Goal: Download file/media

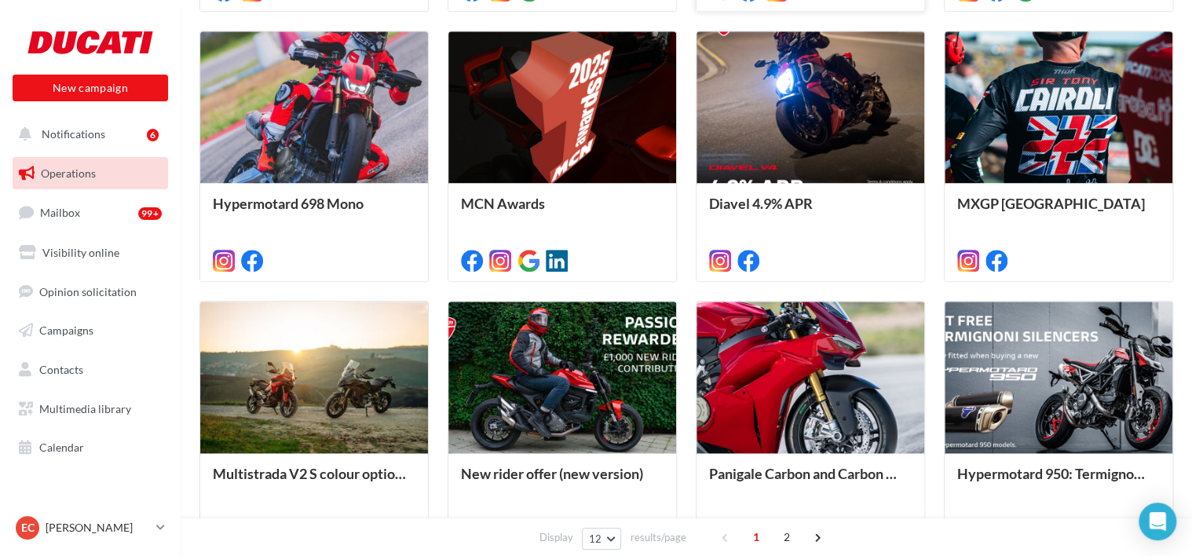
scroll to position [697, 0]
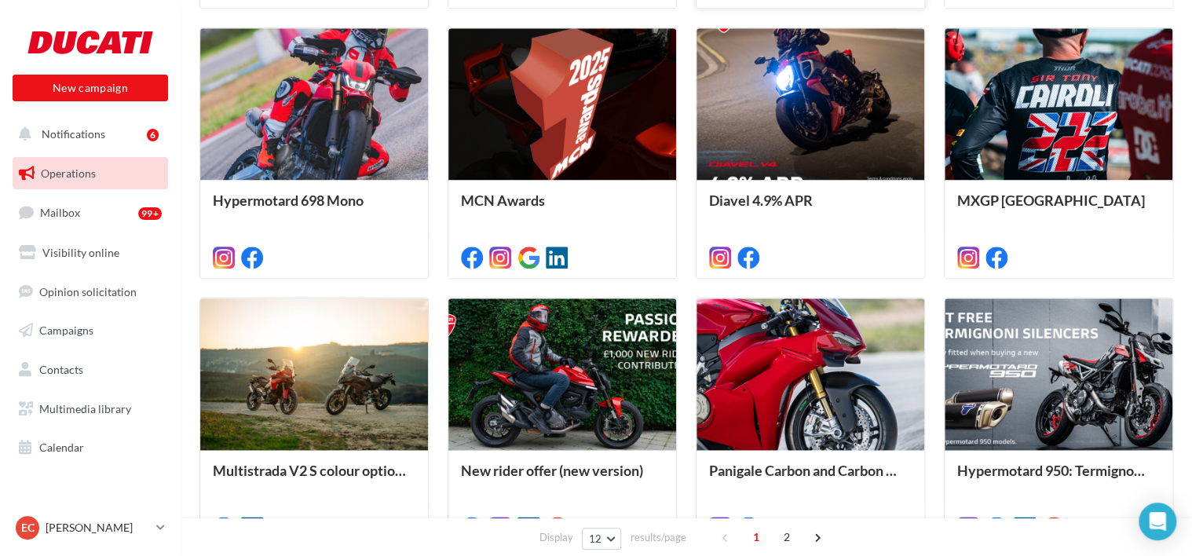
click at [838, 346] on div at bounding box center [811, 374] width 228 height 153
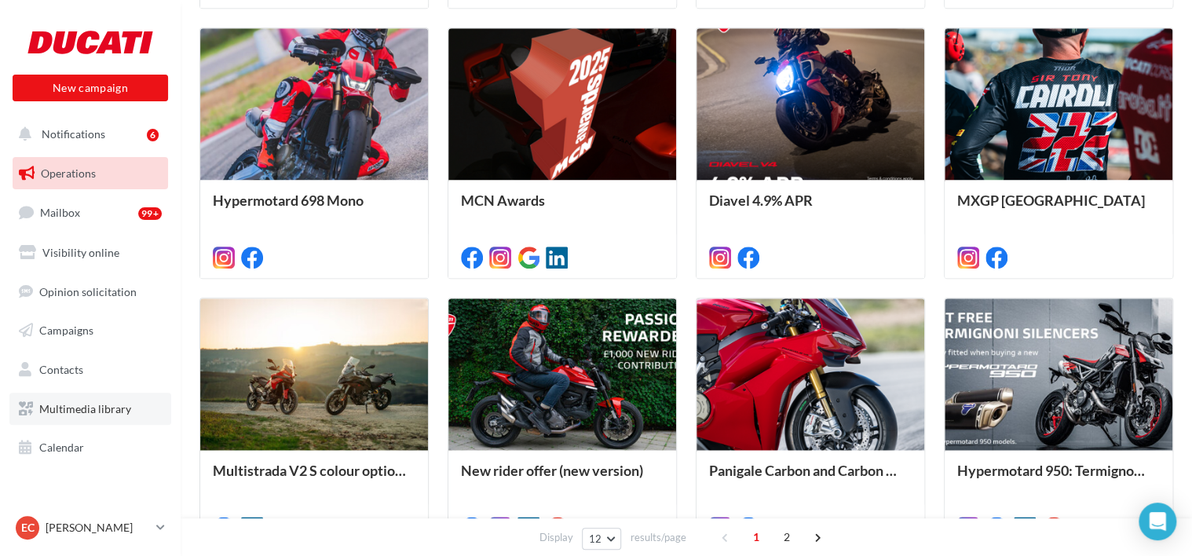
click at [93, 415] on link "Multimedia library" at bounding box center [90, 409] width 162 height 33
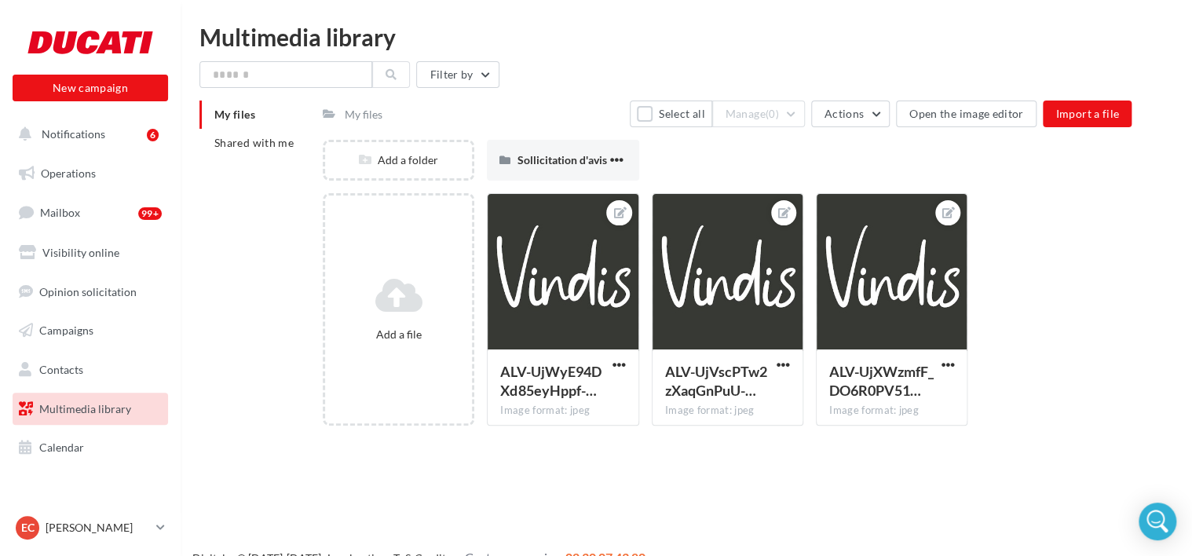
click at [357, 115] on div "My files" at bounding box center [364, 115] width 38 height 16
click at [256, 148] on span "Shared with me" at bounding box center [253, 142] width 79 height 13
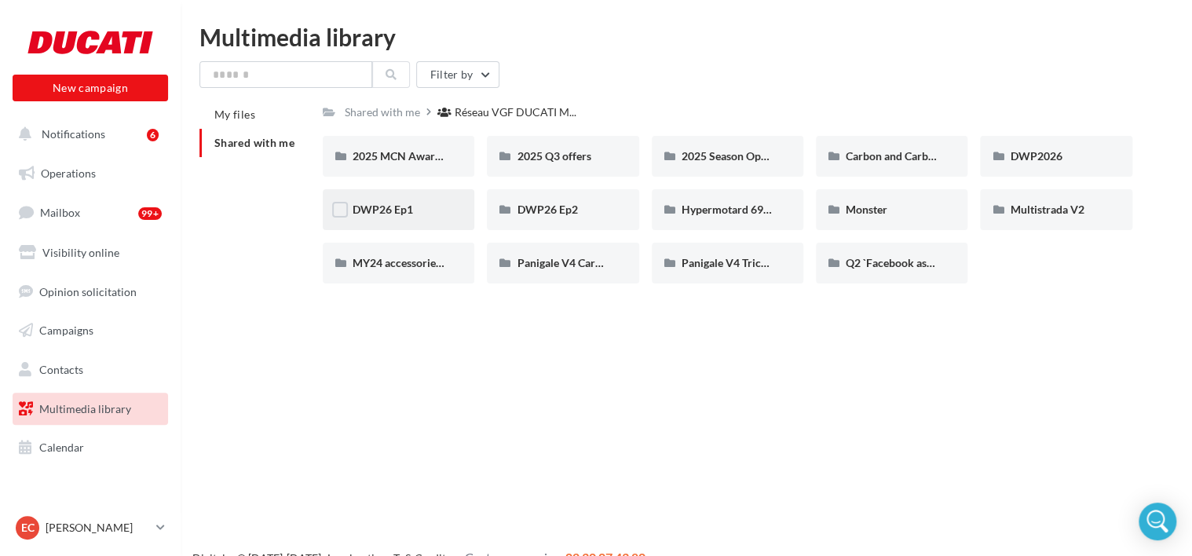
click at [396, 216] on span "DWP26 Ep1" at bounding box center [383, 209] width 60 height 13
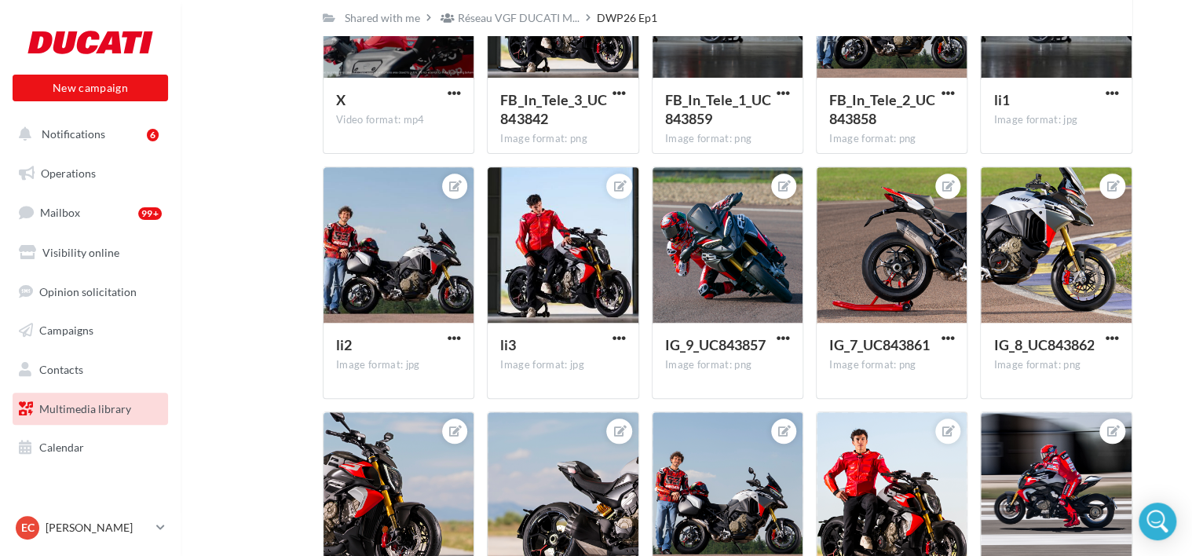
scroll to position [50, 0]
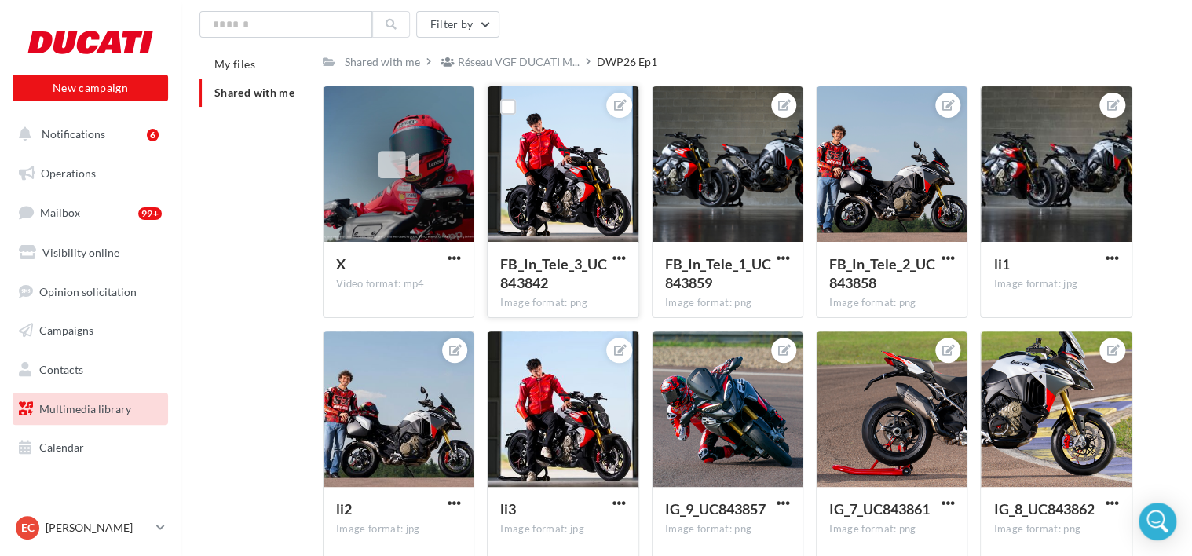
click at [604, 154] on div at bounding box center [563, 164] width 150 height 157
click at [563, 150] on div at bounding box center [563, 164] width 150 height 157
click at [409, 60] on div "Shared with me" at bounding box center [382, 62] width 75 height 16
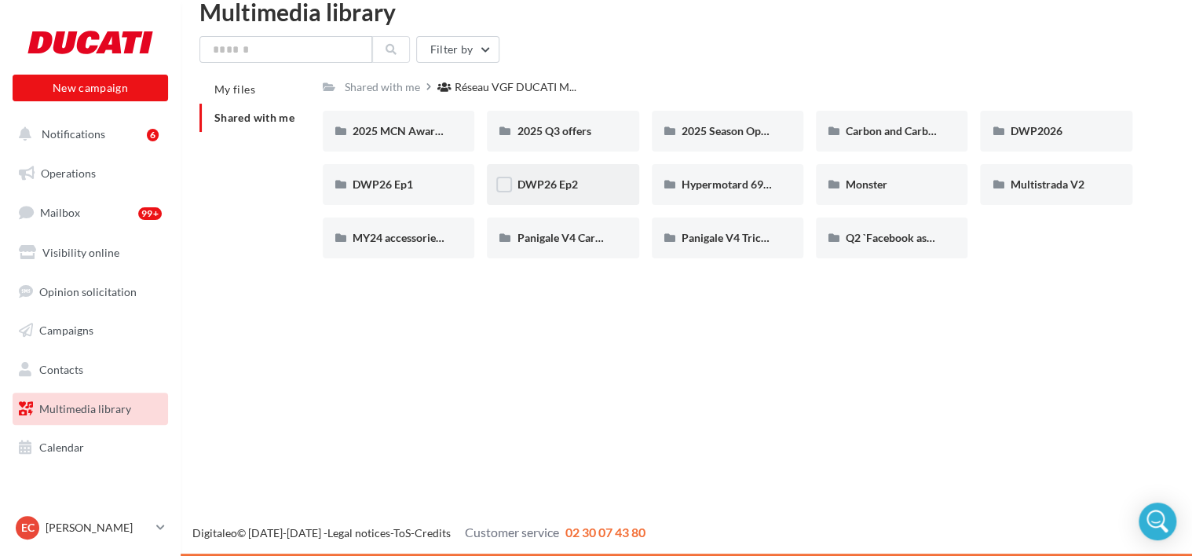
click at [590, 189] on div "DWP26 Ep2" at bounding box center [563, 185] width 92 height 16
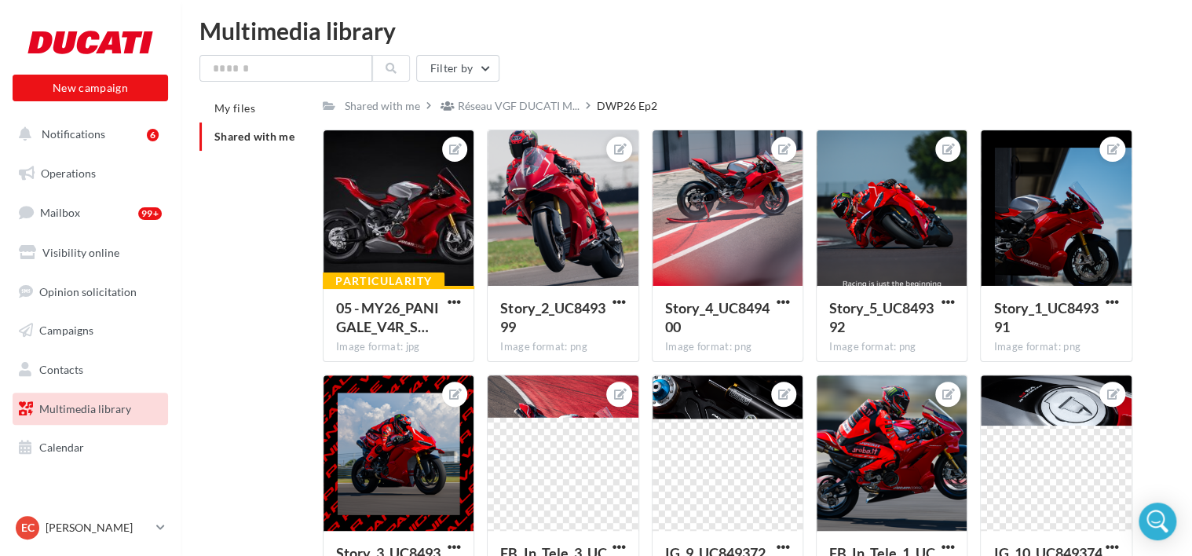
scroll to position [3, 0]
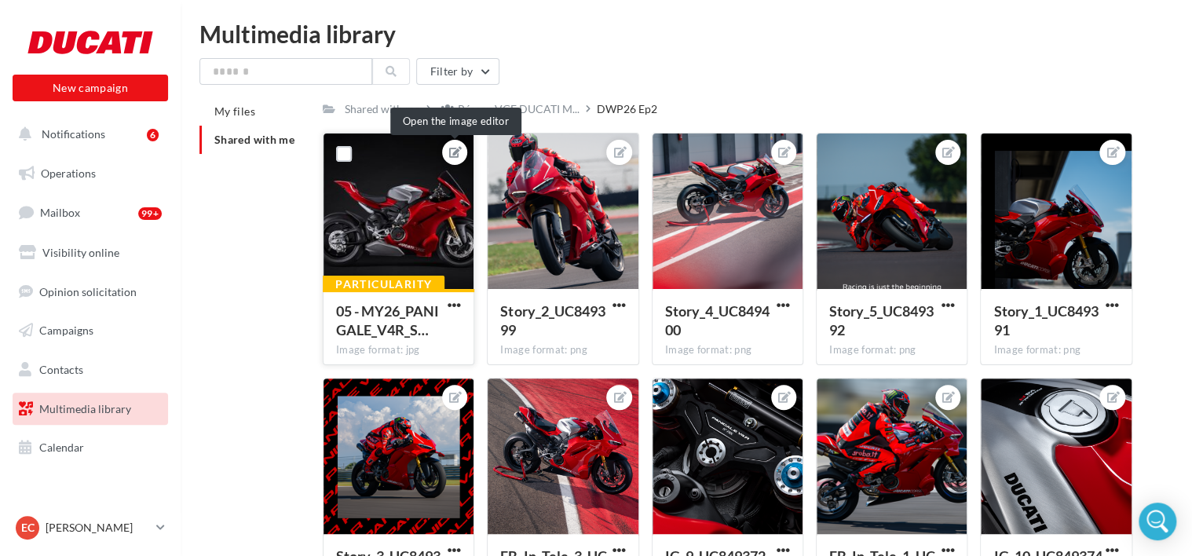
click at [454, 155] on icon at bounding box center [455, 152] width 13 height 11
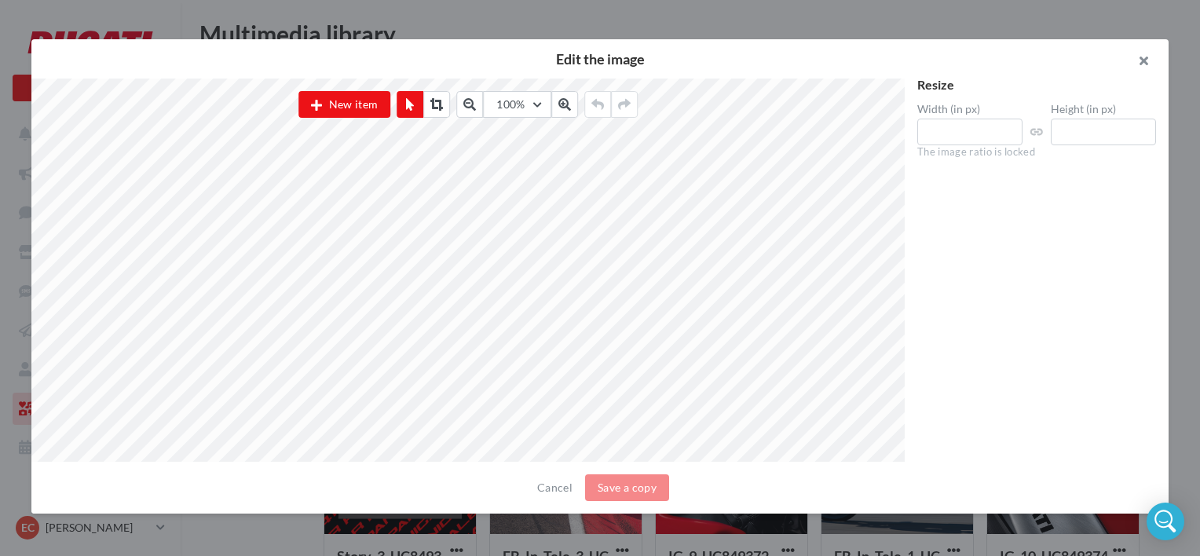
click at [1146, 66] on button "button" at bounding box center [1137, 62] width 63 height 47
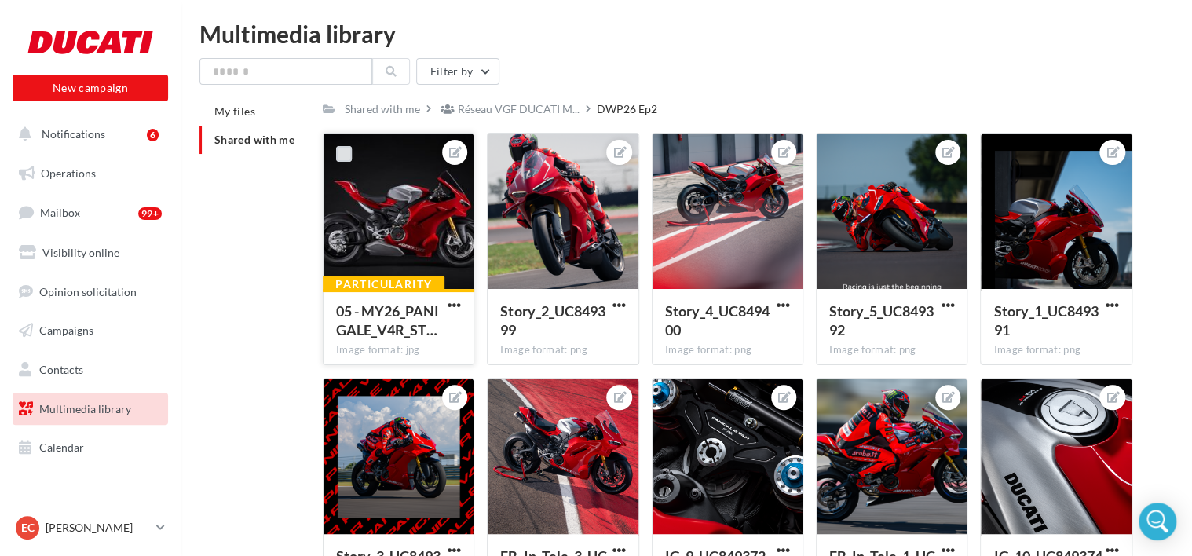
click at [339, 155] on label at bounding box center [344, 154] width 16 height 16
click at [511, 157] on label at bounding box center [508, 154] width 16 height 16
click at [662, 151] on div at bounding box center [673, 154] width 41 height 41
click at [668, 152] on label at bounding box center [673, 154] width 16 height 16
click at [668, 153] on icon at bounding box center [673, 153] width 11 height 11
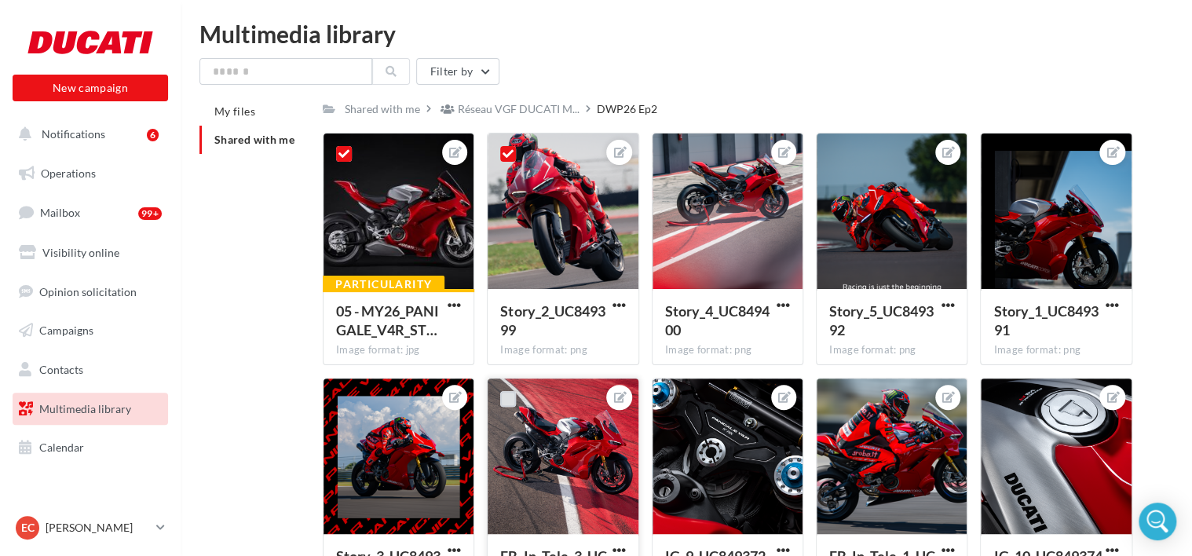
click at [506, 397] on label at bounding box center [508, 399] width 16 height 16
click at [674, 394] on label at bounding box center [673, 399] width 16 height 16
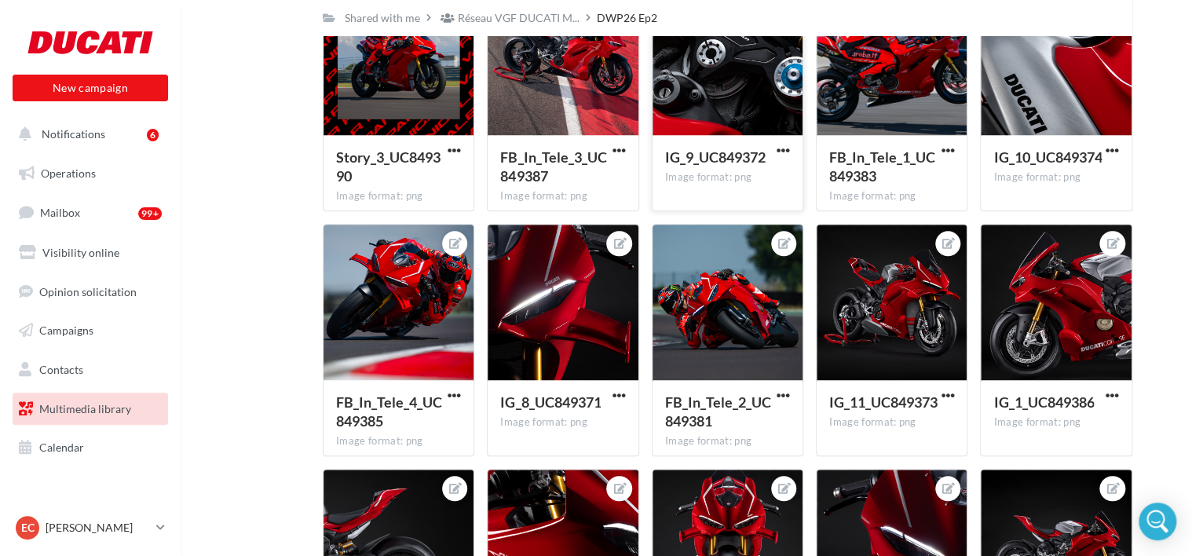
scroll to position [408, 0]
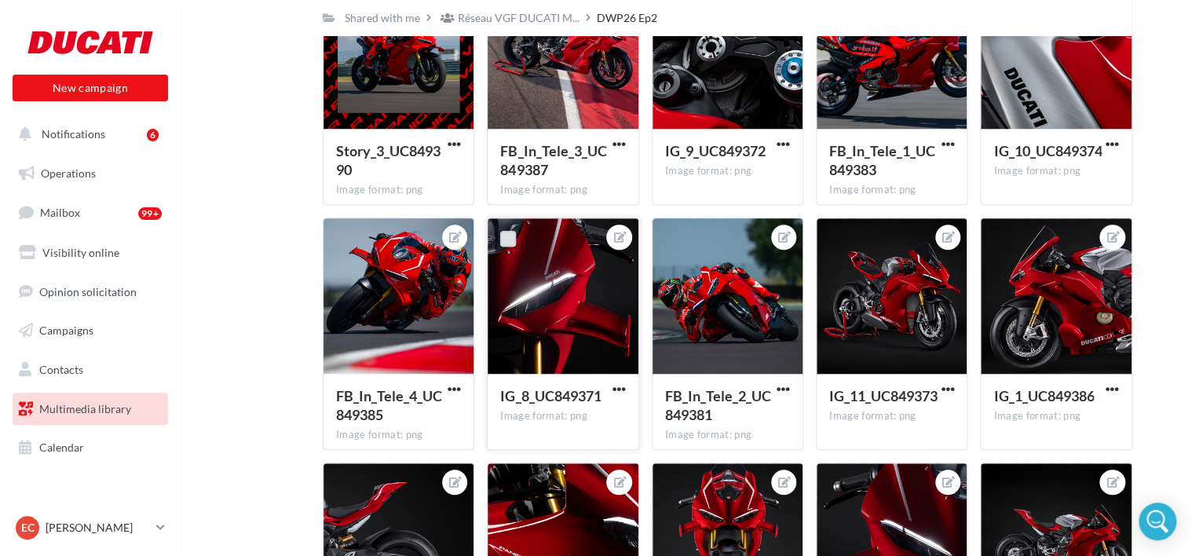
click at [508, 239] on label at bounding box center [508, 239] width 16 height 16
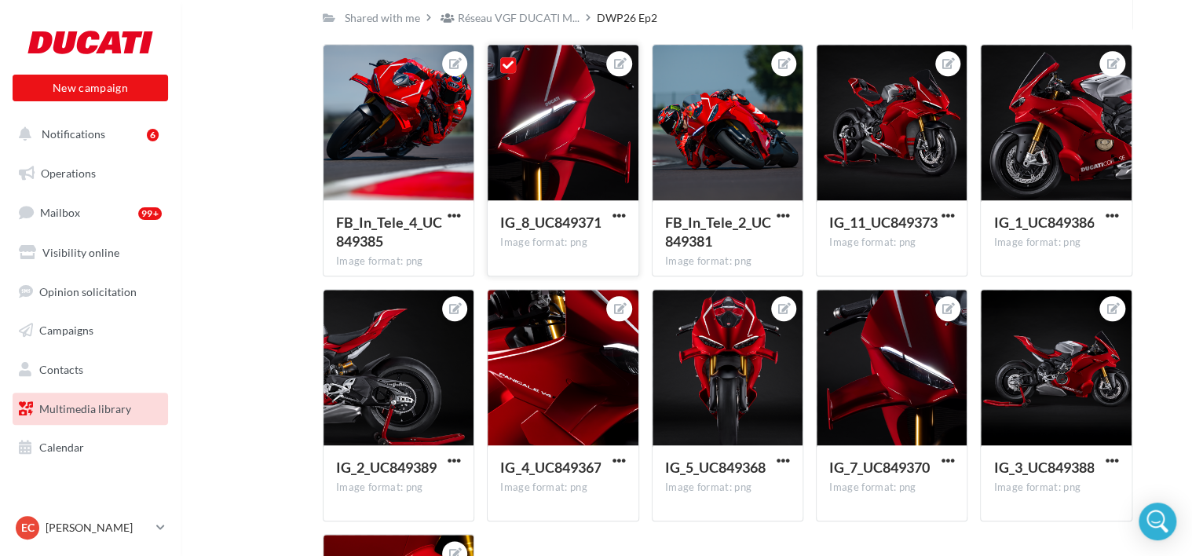
scroll to position [584, 0]
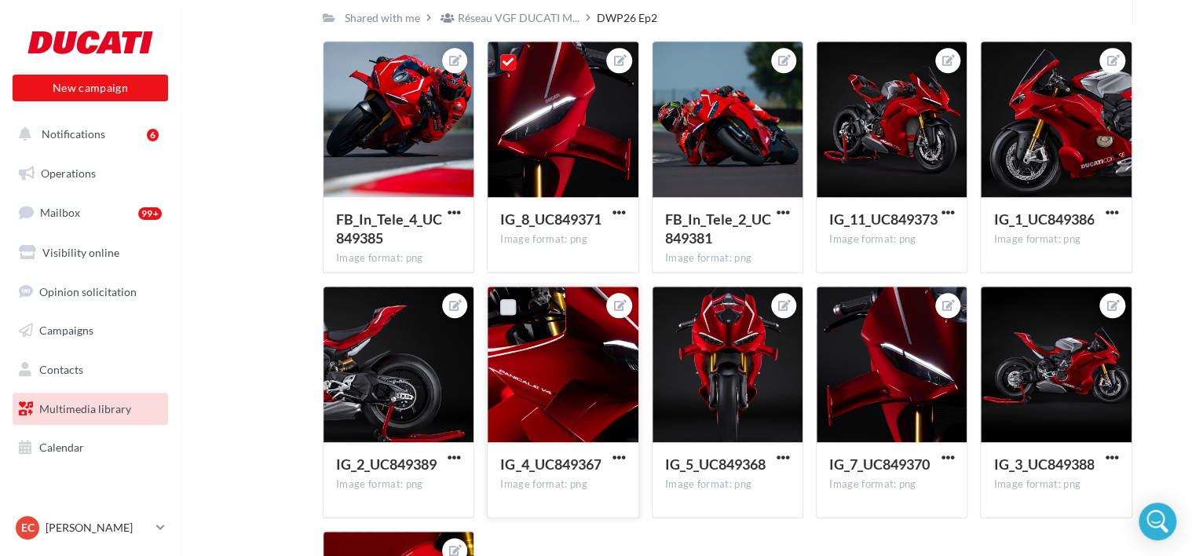
click at [504, 306] on label at bounding box center [508, 307] width 16 height 16
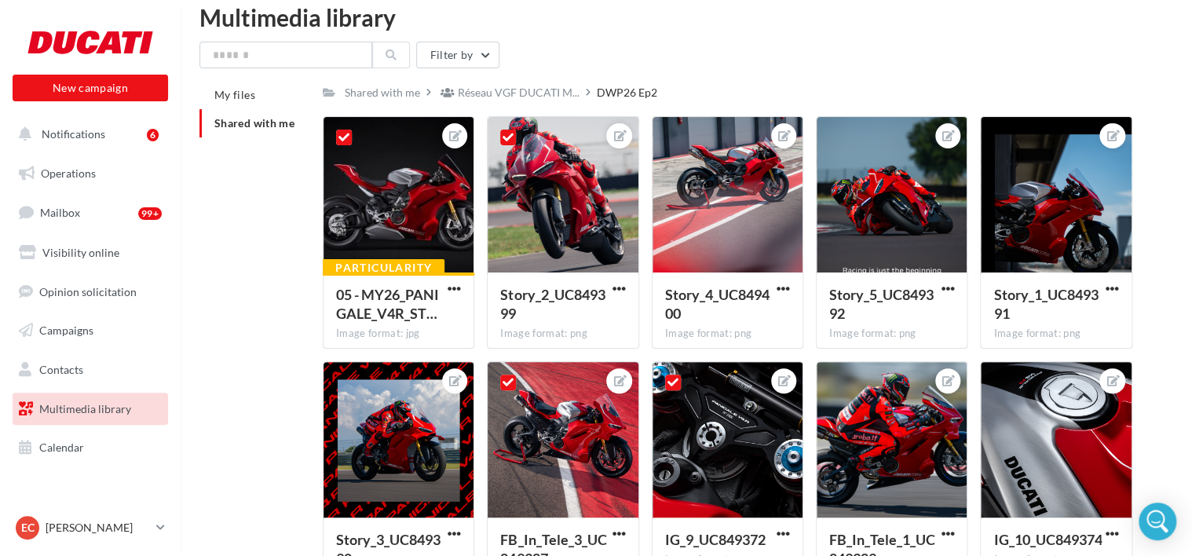
scroll to position [0, 0]
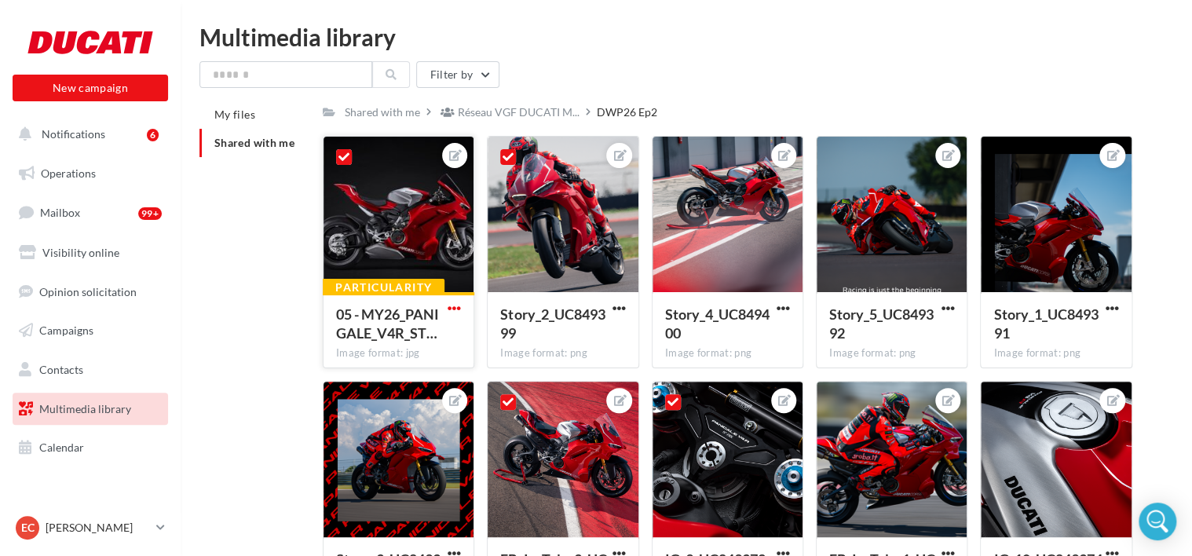
click at [456, 305] on span "button" at bounding box center [454, 308] width 13 height 13
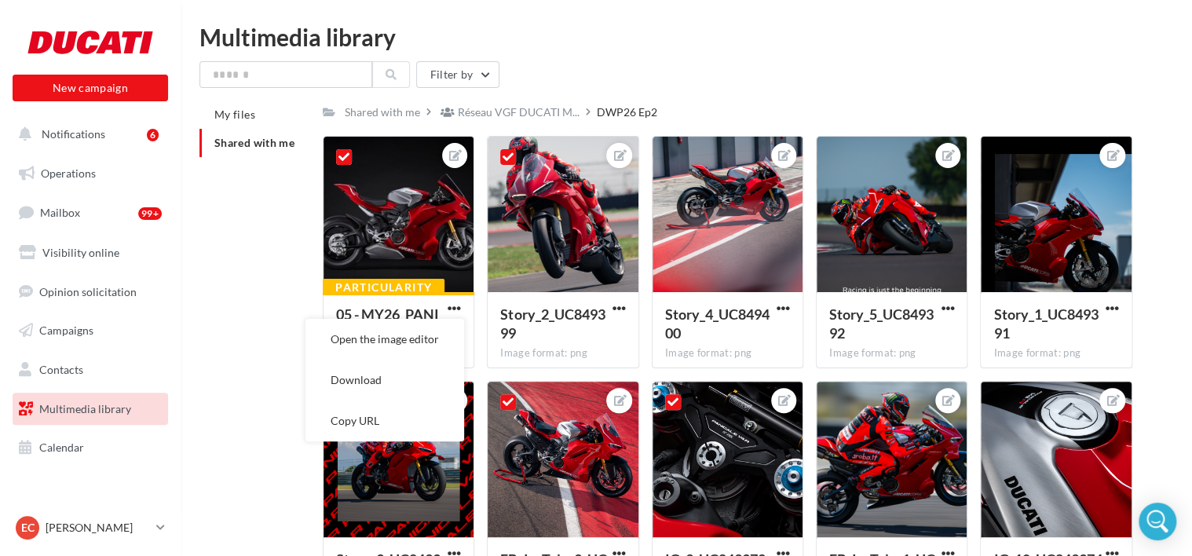
click at [417, 379] on button "Download" at bounding box center [385, 380] width 159 height 41
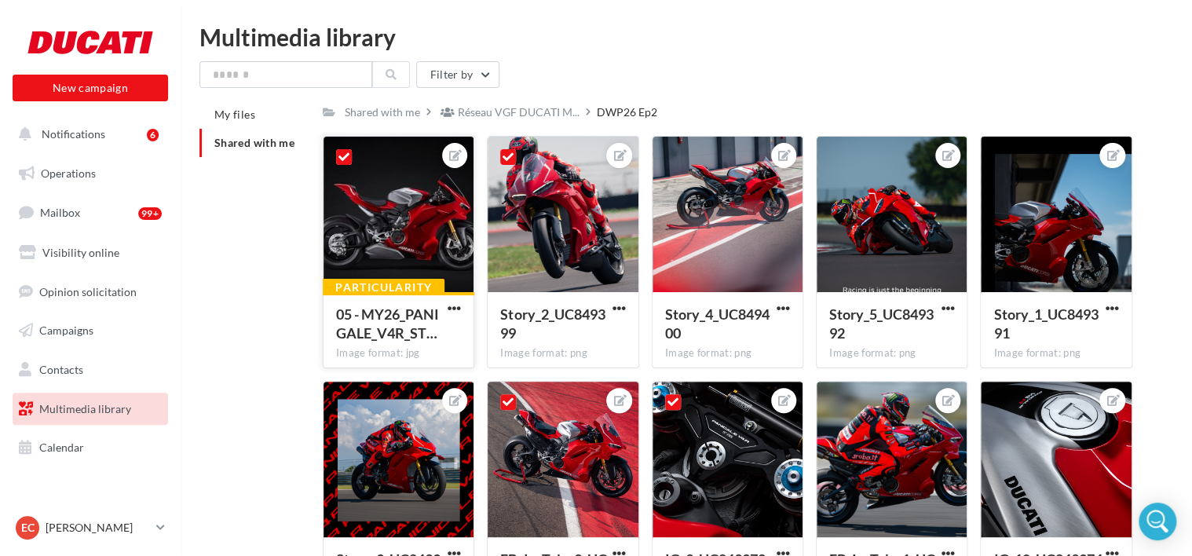
click at [348, 155] on icon at bounding box center [344, 157] width 11 height 11
click at [622, 308] on span "button" at bounding box center [619, 308] width 13 height 13
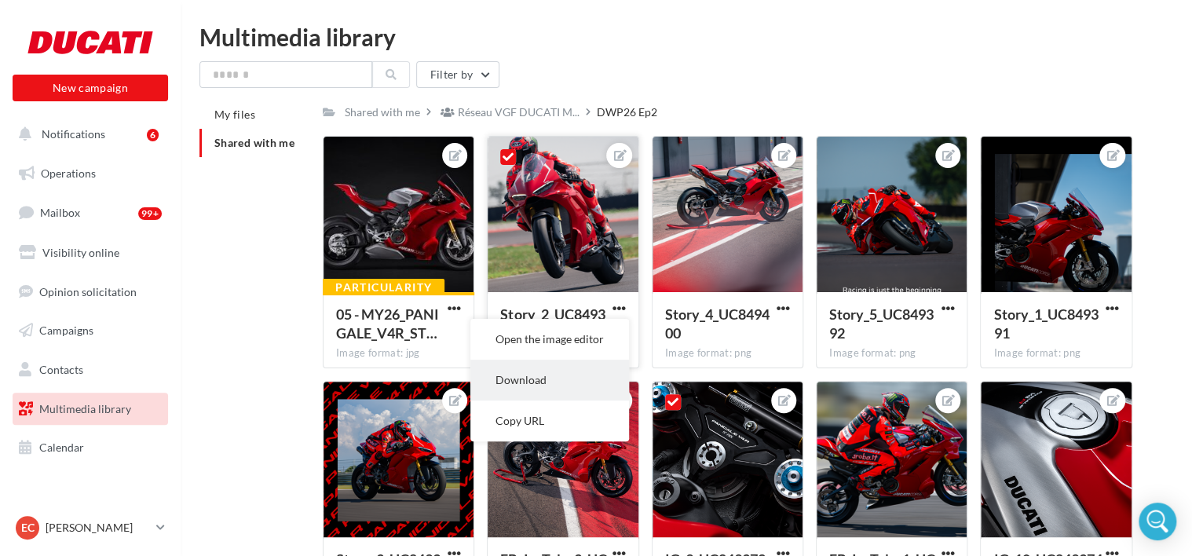
click at [568, 384] on button "Download" at bounding box center [549, 380] width 159 height 41
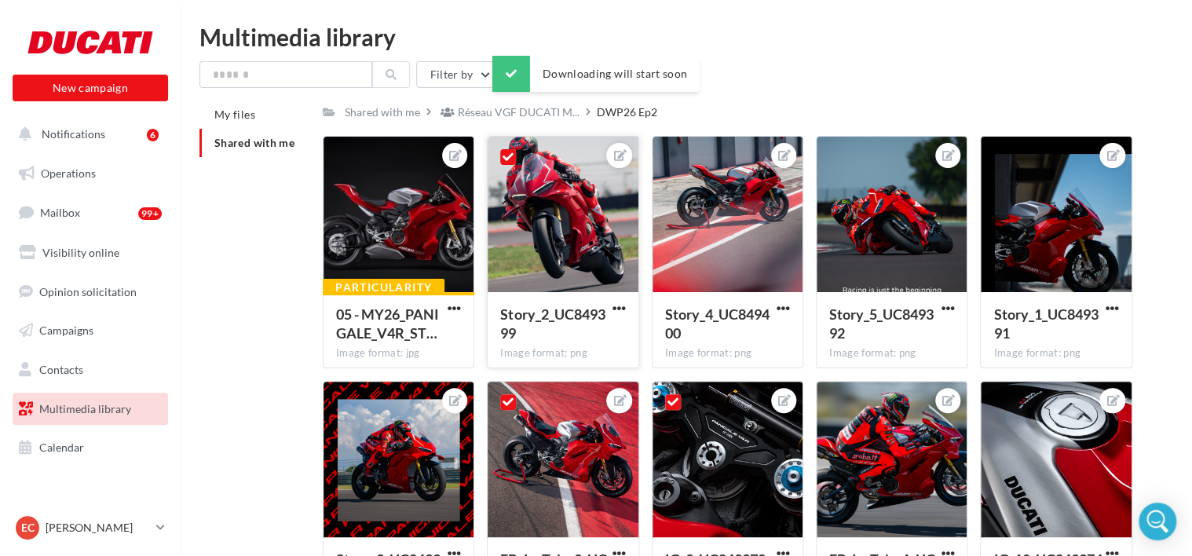
click at [508, 152] on icon at bounding box center [508, 157] width 11 height 11
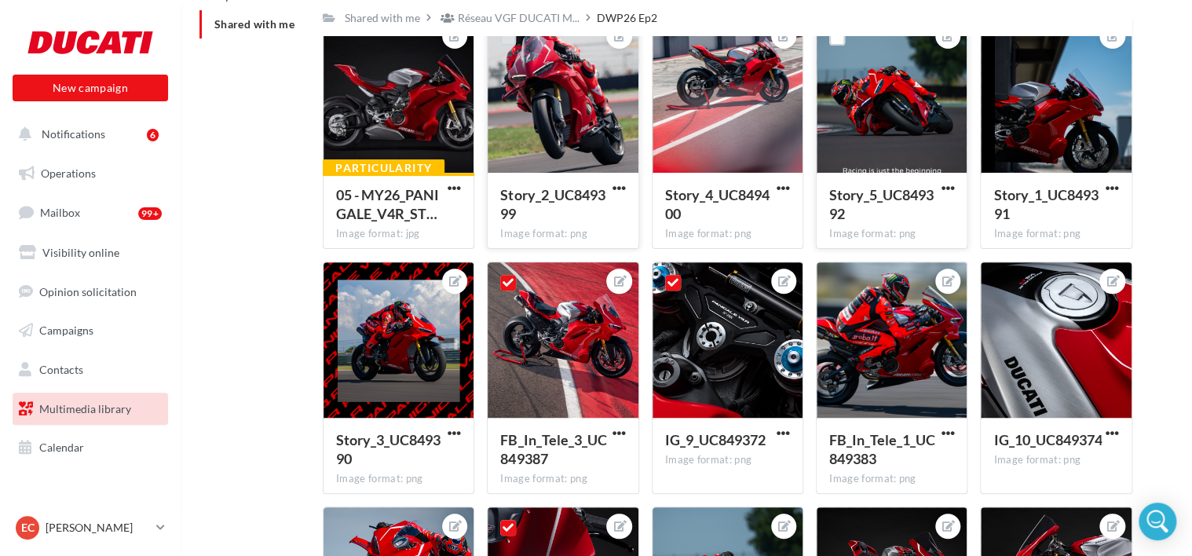
scroll to position [119, 0]
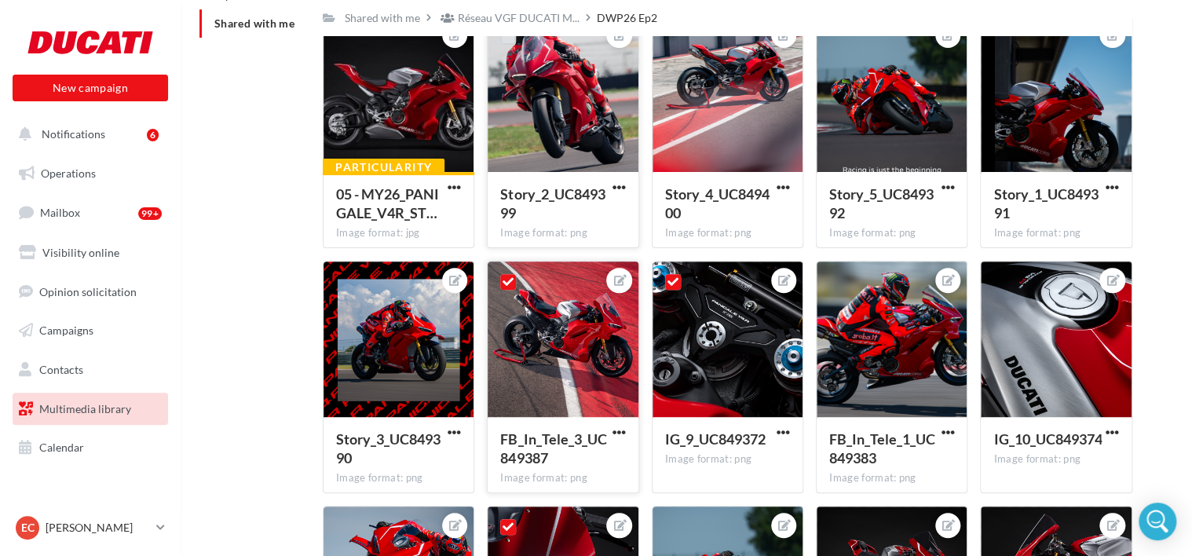
click at [501, 278] on label at bounding box center [508, 282] width 16 height 16
click at [672, 280] on icon at bounding box center [673, 281] width 11 height 11
click at [622, 434] on span "button" at bounding box center [619, 432] width 13 height 13
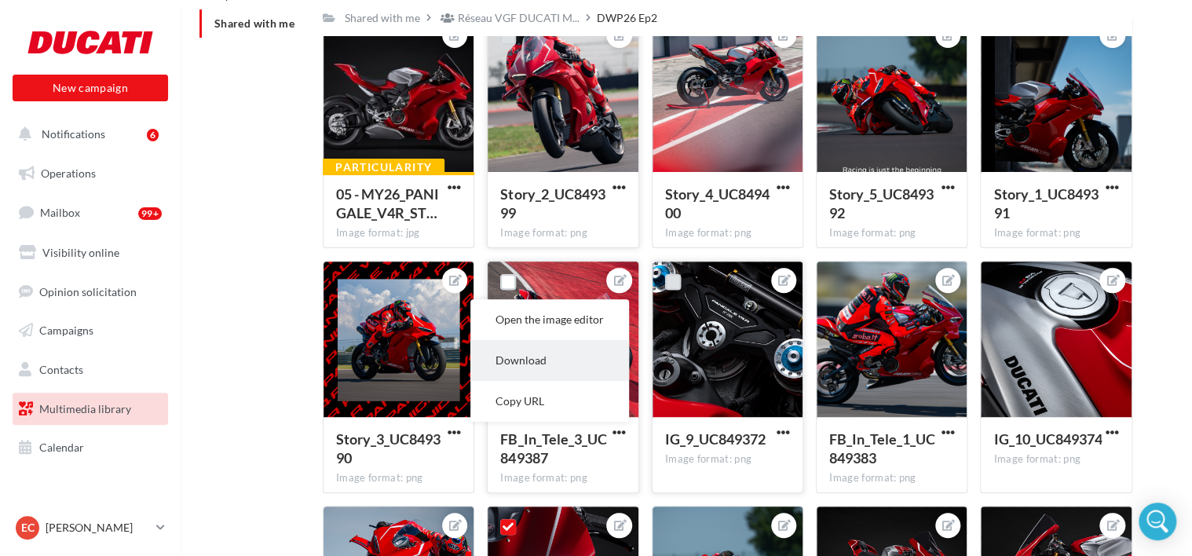
click at [575, 357] on button "Download" at bounding box center [549, 360] width 159 height 41
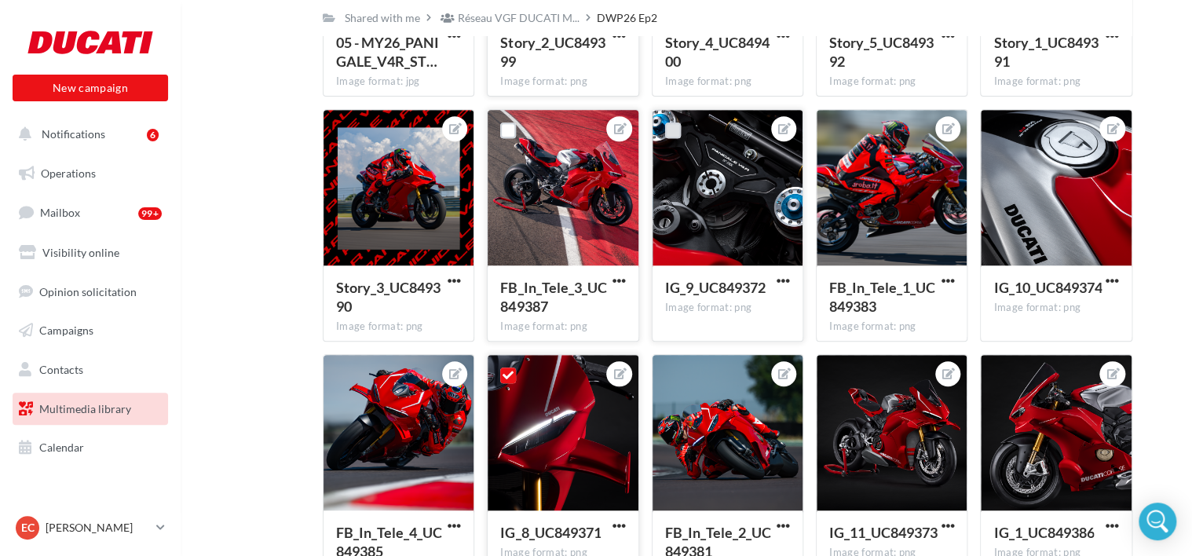
scroll to position [270, 0]
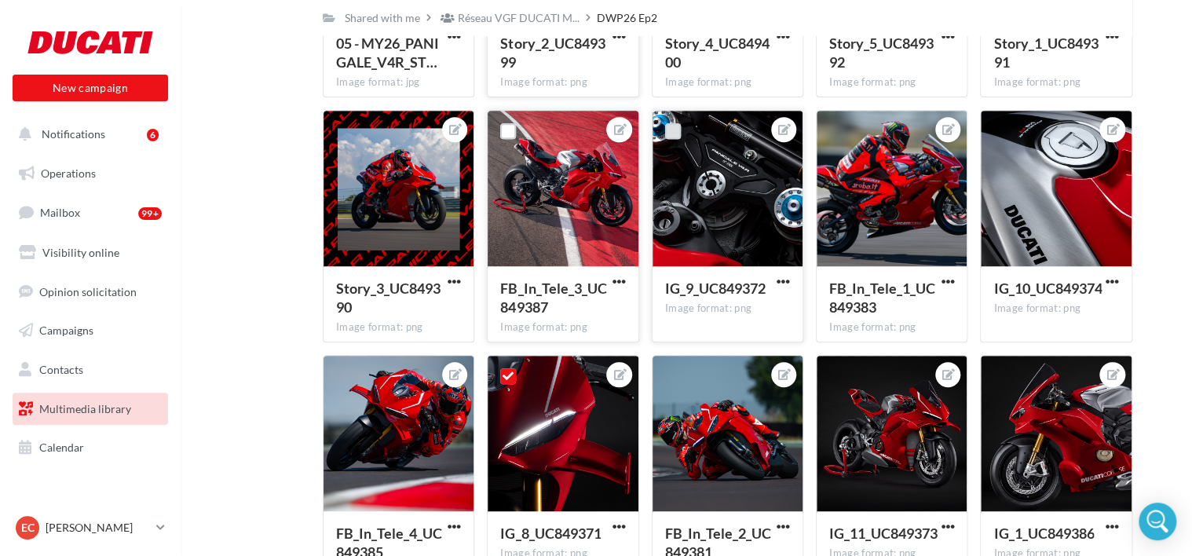
click at [1171, 55] on div "My files Shared with me Shared with me Réseau VGF DUCATI M... DWP26 Ep2 Rs Shar…" at bounding box center [693, 460] width 987 height 1260
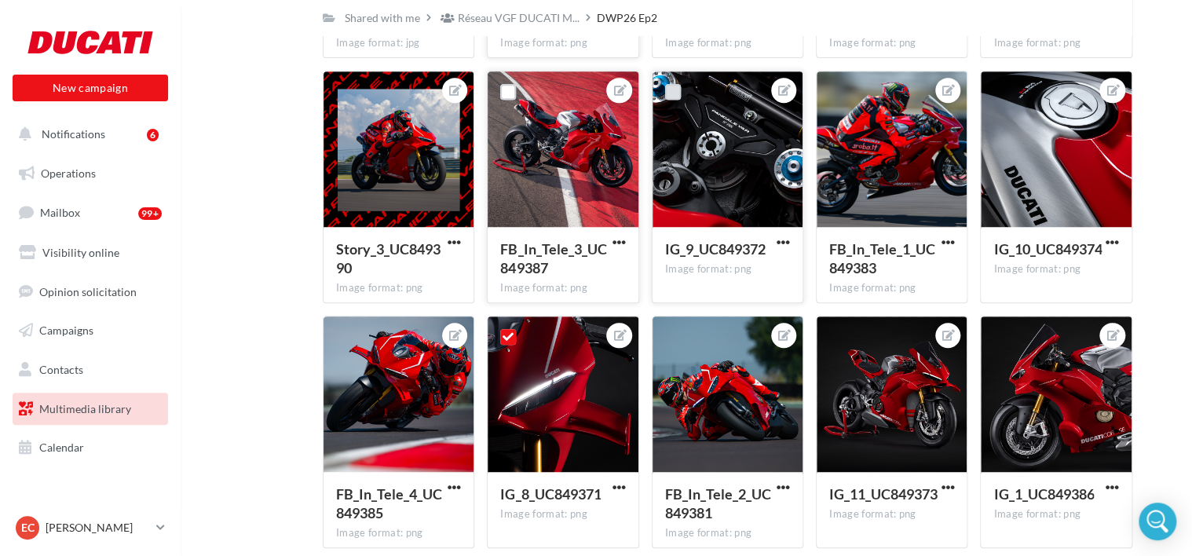
scroll to position [310, 0]
